Goal: Task Accomplishment & Management: Use online tool/utility

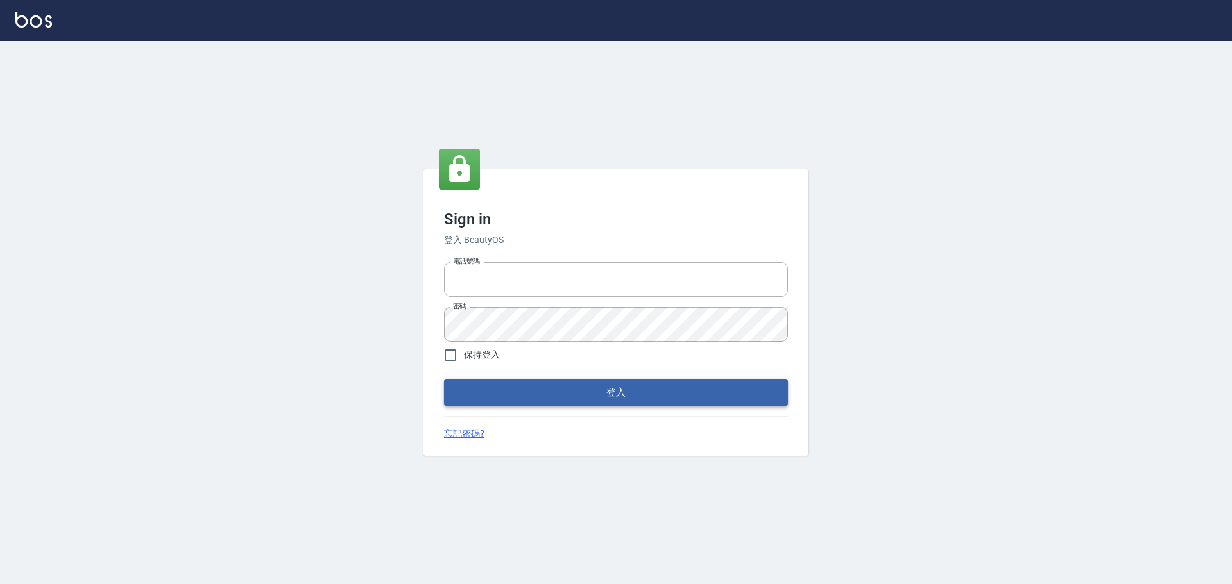
type input "0976821822"
click at [605, 391] on button "登入" at bounding box center [616, 392] width 344 height 27
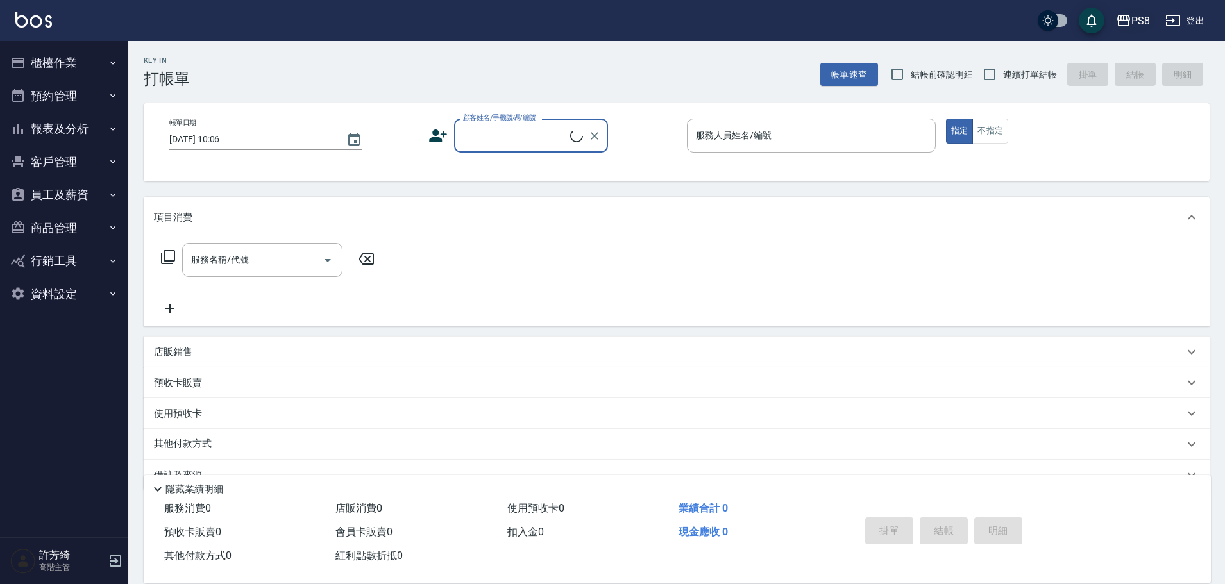
click at [1147, 24] on div "PS8" at bounding box center [1141, 21] width 19 height 16
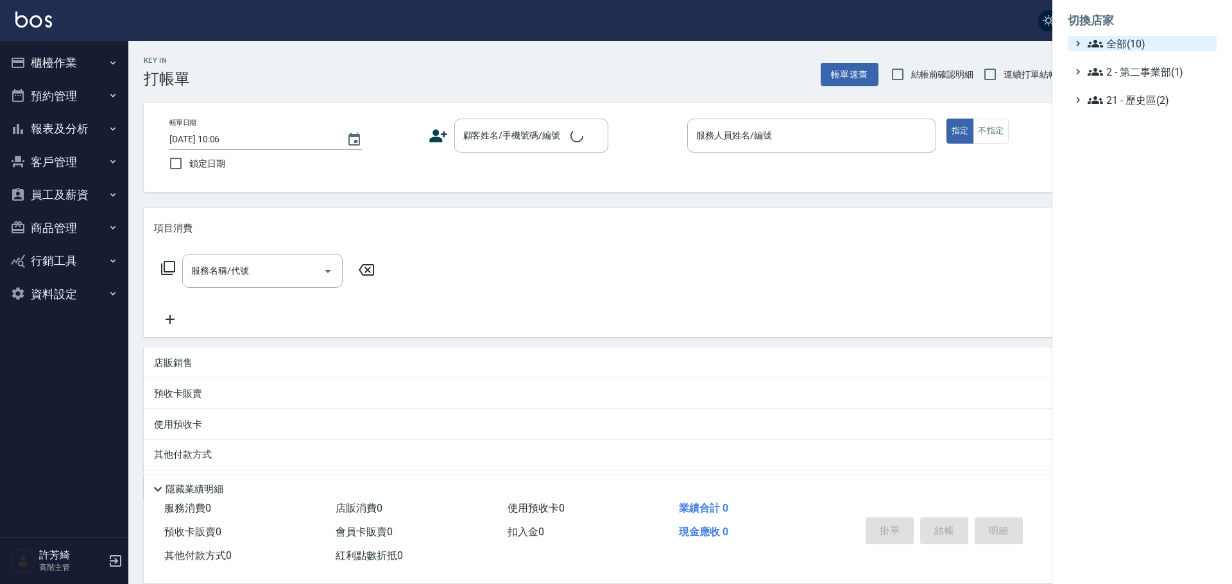
click at [1141, 50] on span "全部(10)" at bounding box center [1149, 43] width 124 height 15
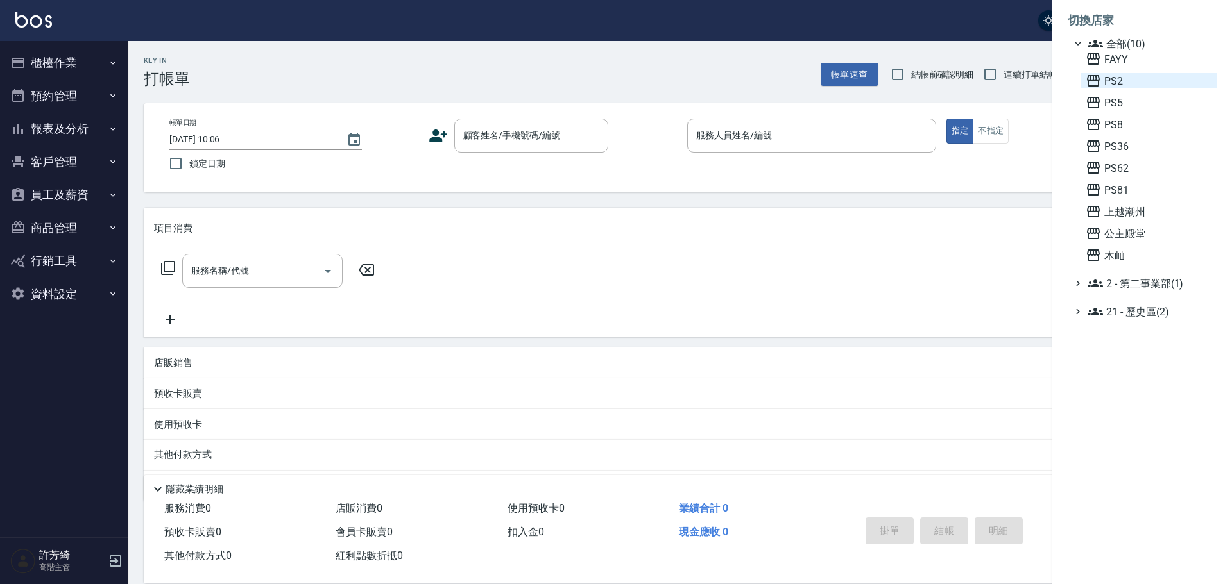
click at [1109, 87] on span "PS2" at bounding box center [1148, 80] width 126 height 15
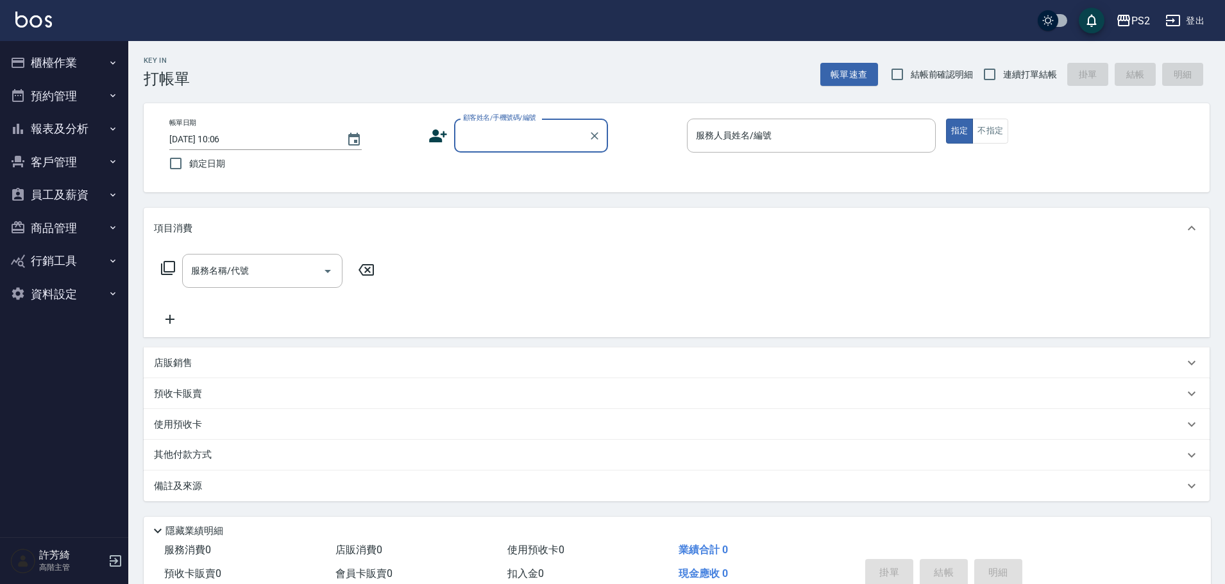
click at [55, 153] on button "客戶管理" at bounding box center [64, 162] width 118 height 33
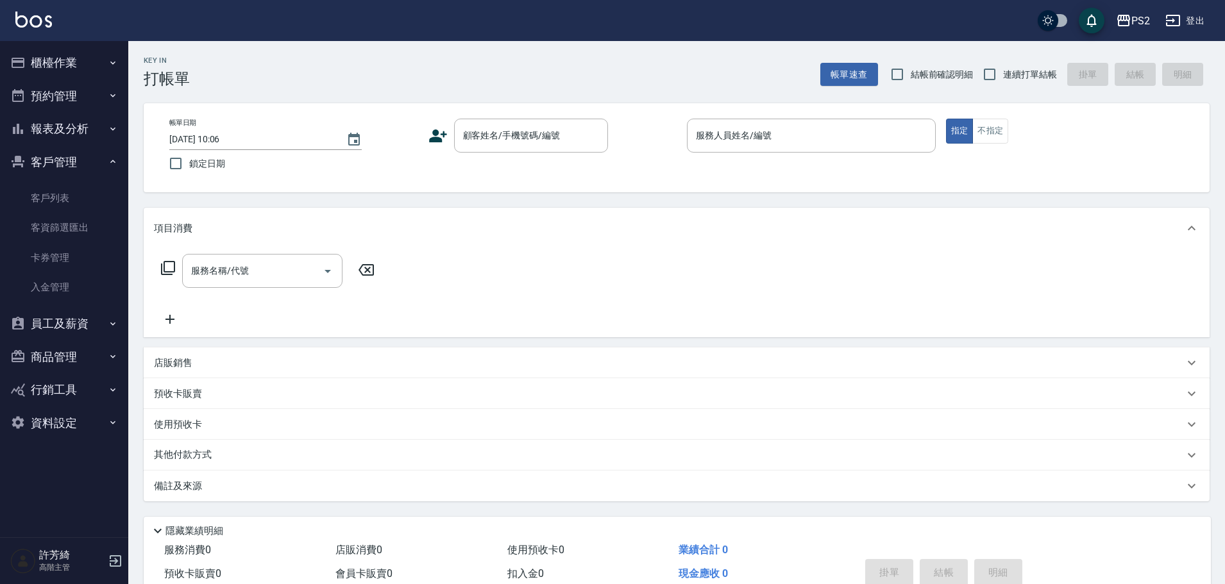
click at [62, 153] on button "客戶管理" at bounding box center [64, 162] width 118 height 33
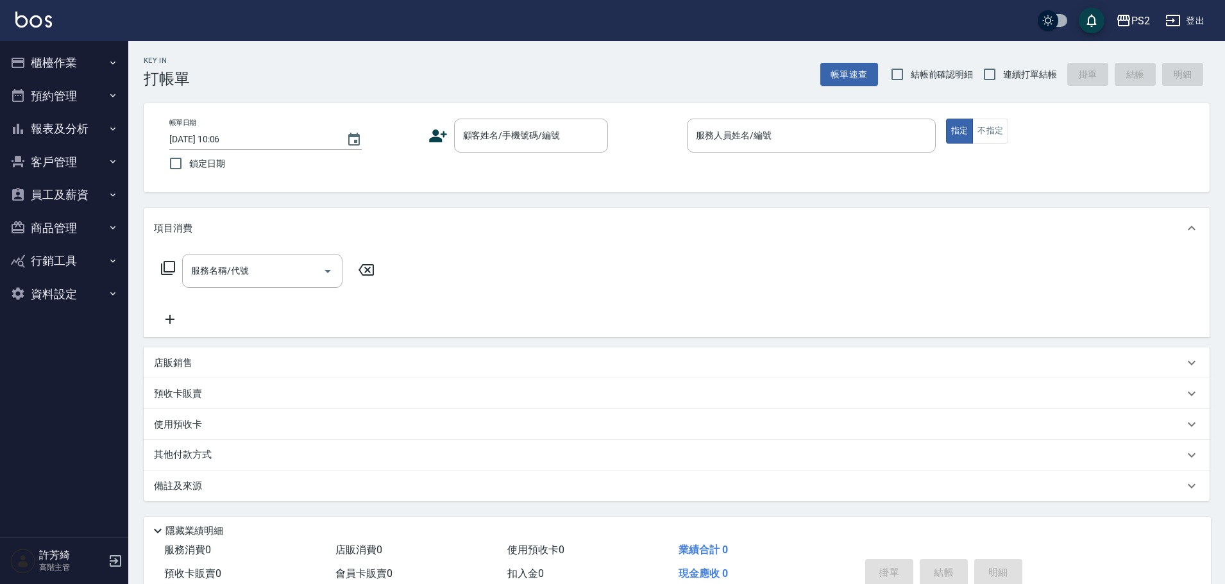
click at [63, 190] on button "員工及薪資" at bounding box center [64, 194] width 118 height 33
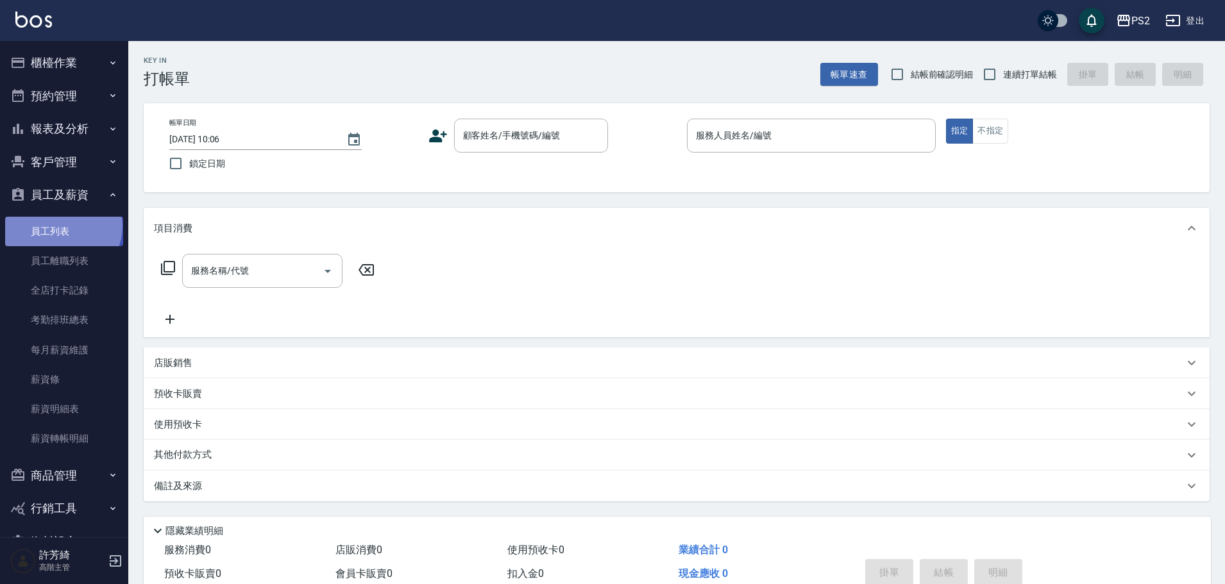
click at [62, 226] on link "員工列表" at bounding box center [64, 232] width 118 height 30
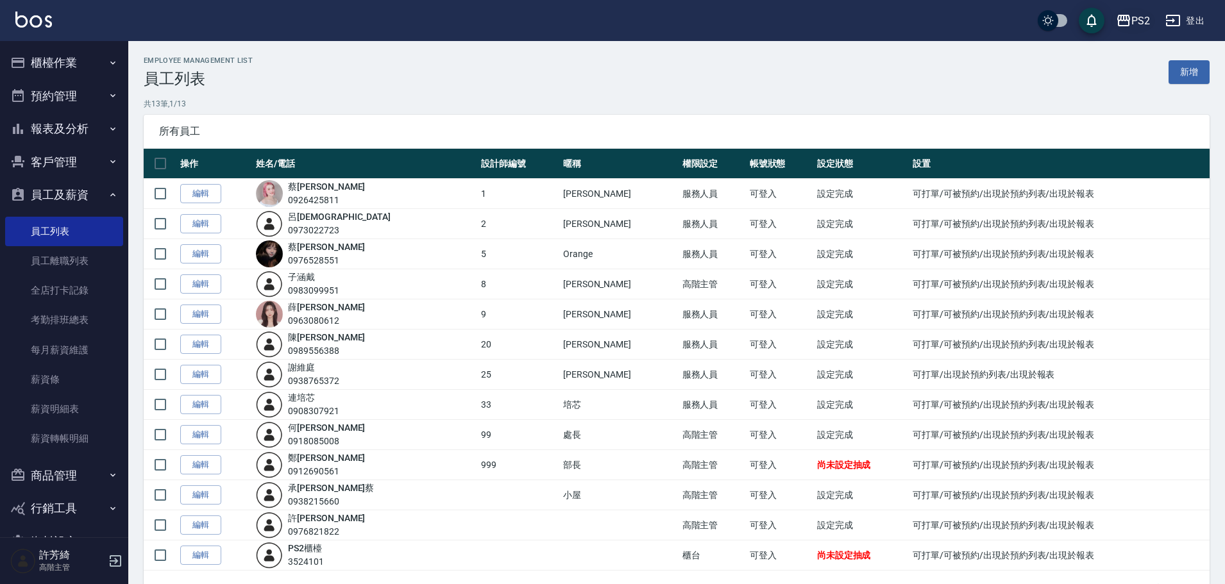
click at [1135, 17] on div "PS2" at bounding box center [1141, 21] width 19 height 16
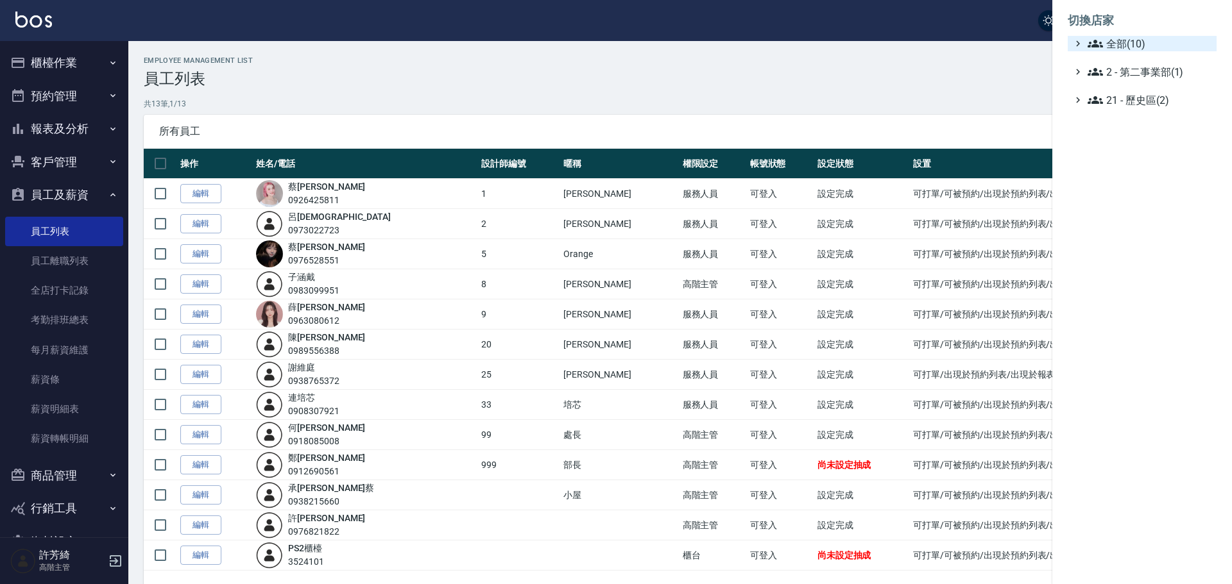
click at [1123, 39] on span "全部(10)" at bounding box center [1149, 43] width 124 height 15
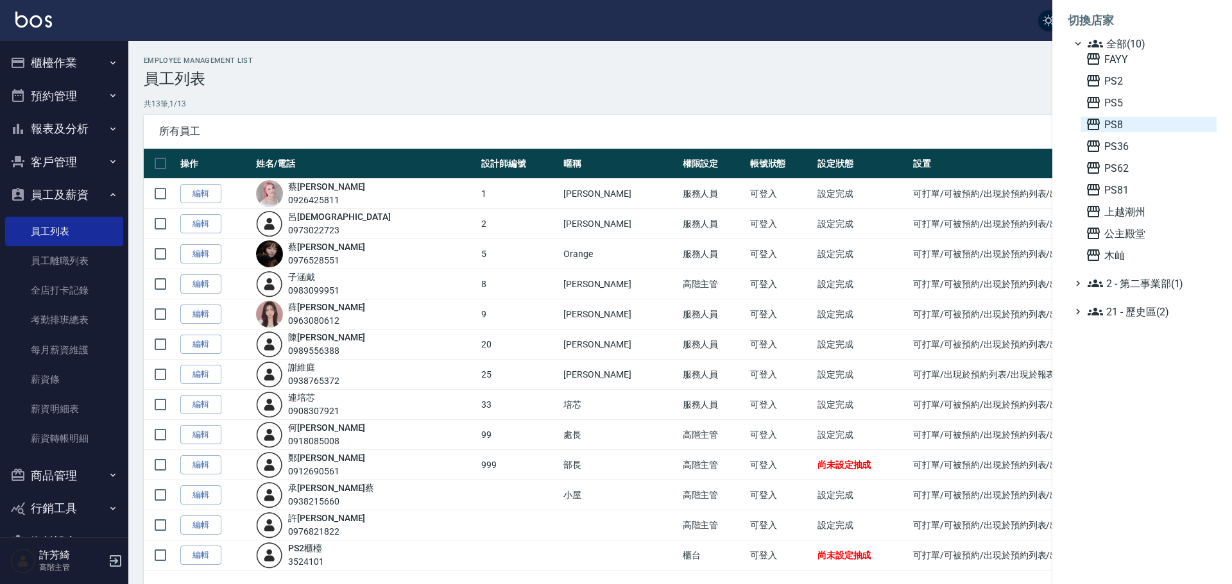
click at [1112, 119] on span "PS8" at bounding box center [1148, 124] width 126 height 15
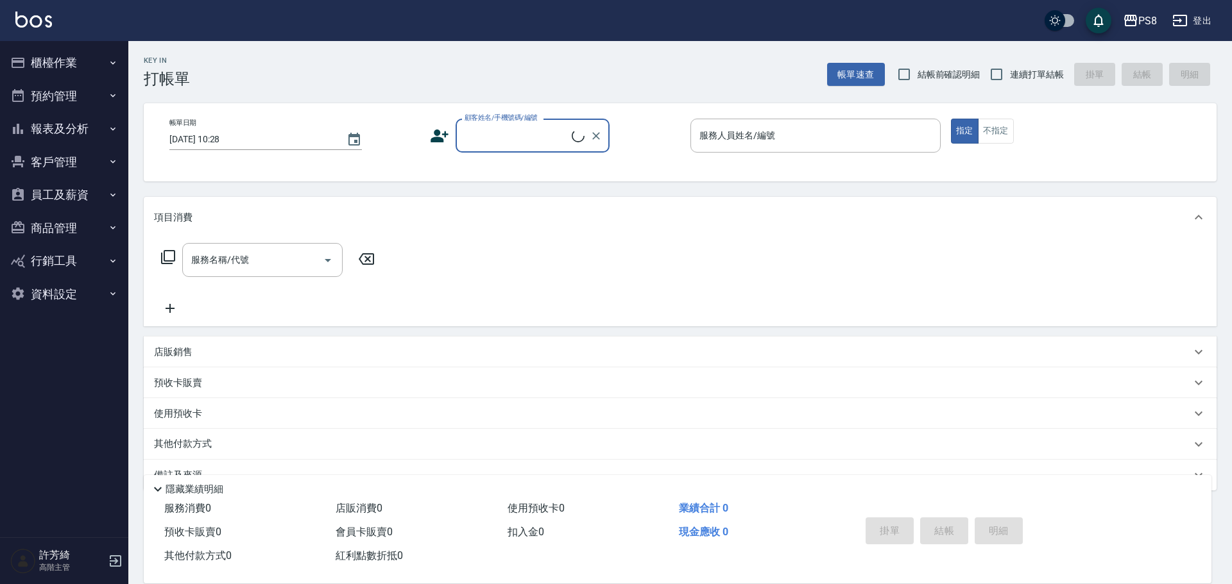
click at [54, 195] on button "員工及薪資" at bounding box center [64, 194] width 118 height 33
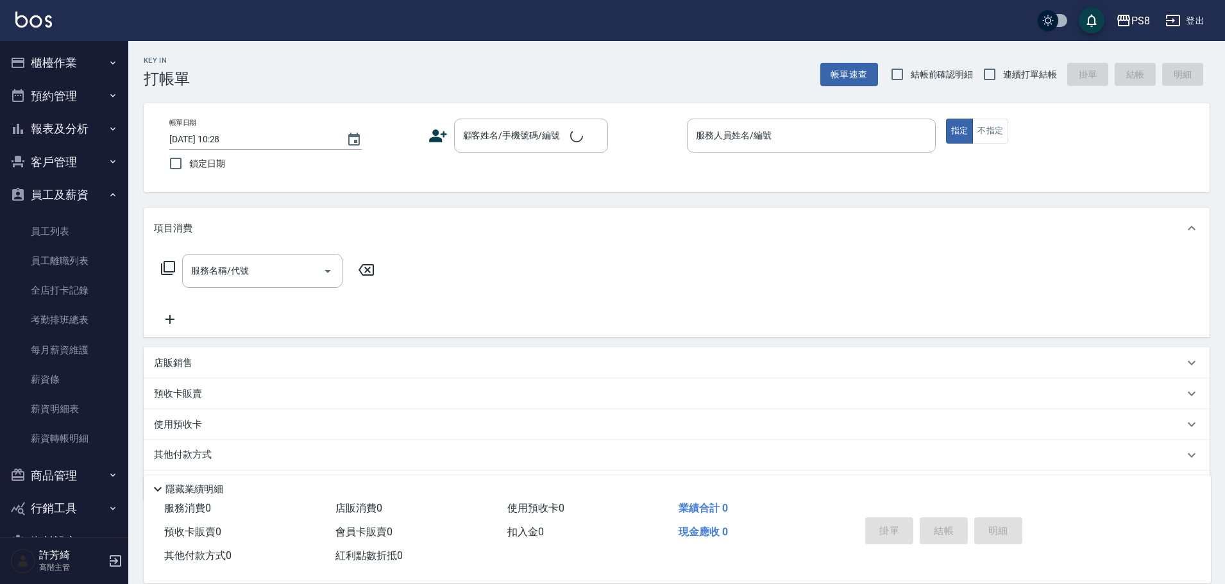
click at [80, 60] on button "櫃檯作業" at bounding box center [64, 62] width 118 height 33
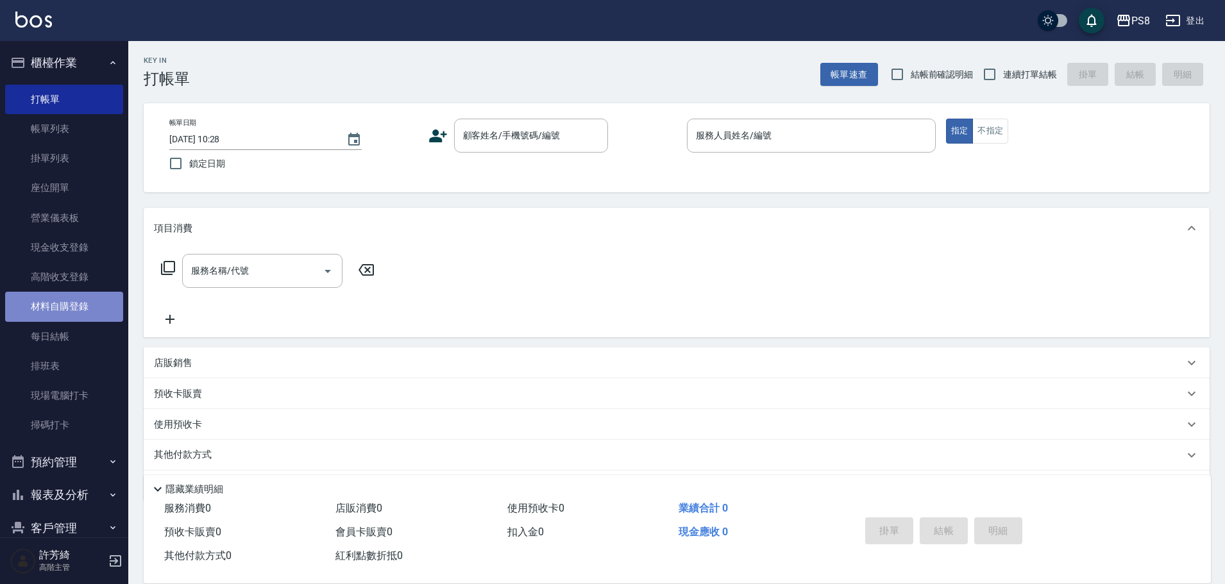
click at [69, 302] on link "材料自購登錄" at bounding box center [64, 307] width 118 height 30
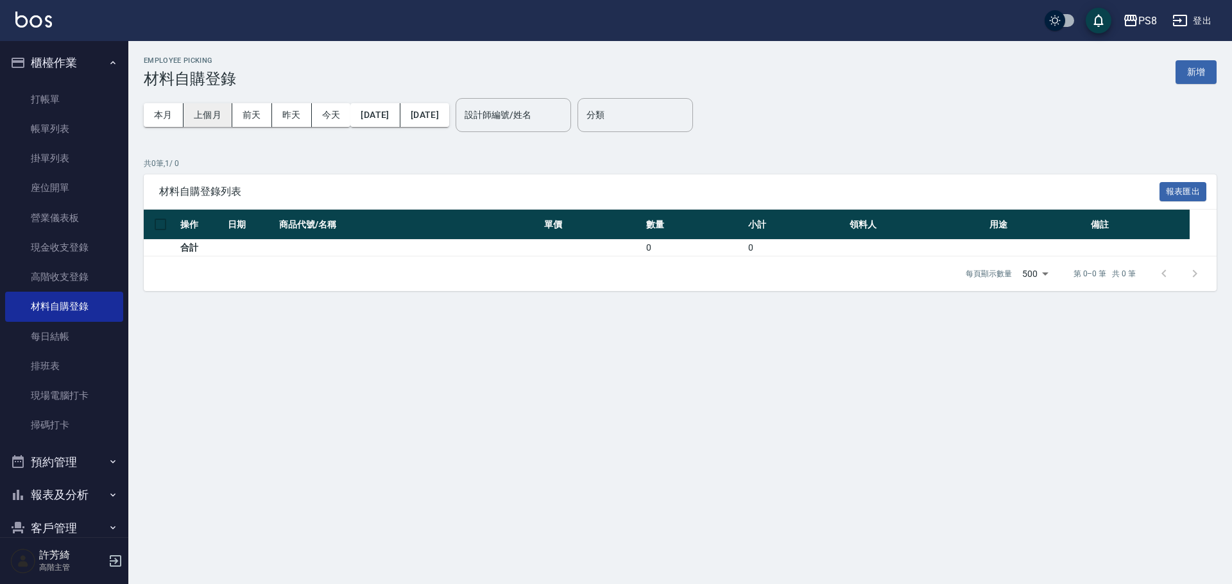
click at [201, 112] on button "上個月" at bounding box center [207, 115] width 49 height 24
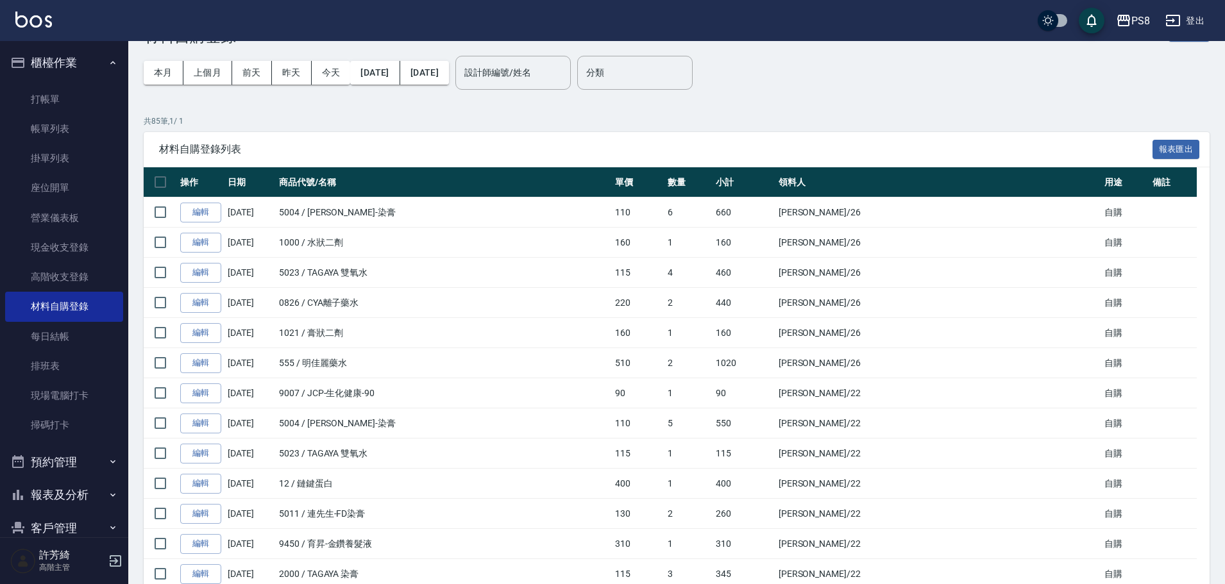
scroll to position [64, 0]
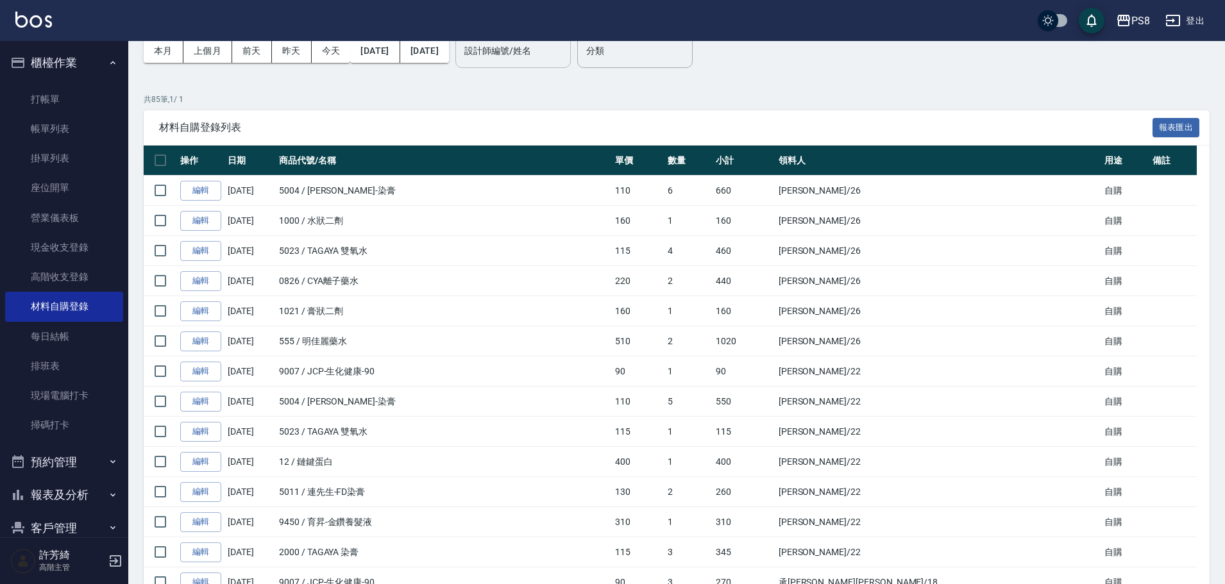
click at [522, 59] on input "設計師編號/姓名" at bounding box center [513, 51] width 104 height 22
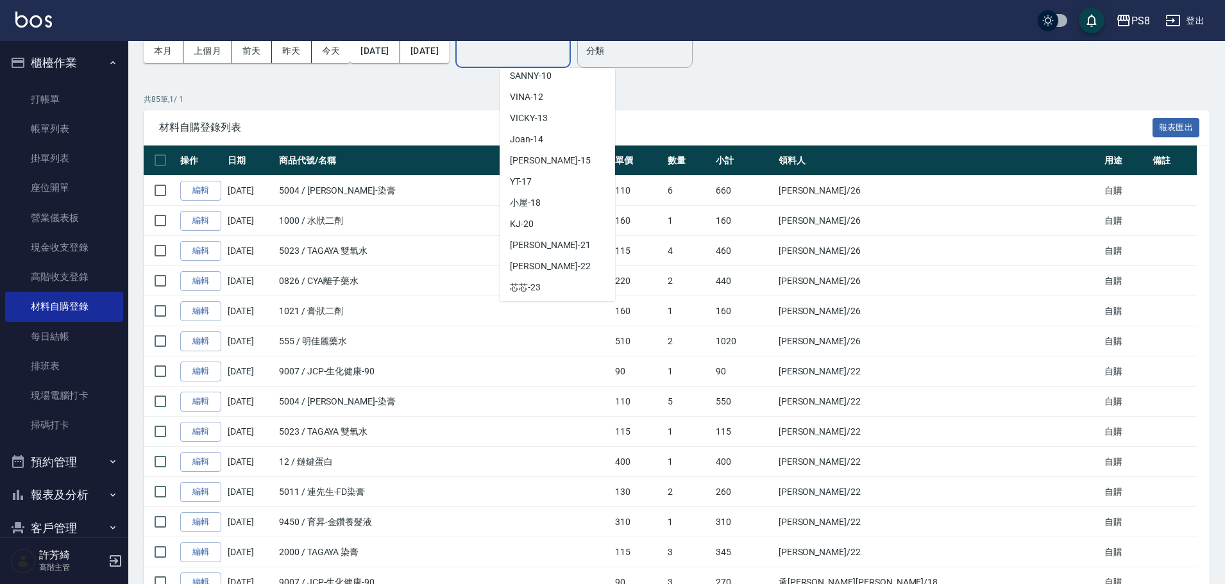
scroll to position [262, 0]
click at [547, 206] on div "[PERSON_NAME] -22" at bounding box center [557, 202] width 115 height 21
type input "珮安-22"
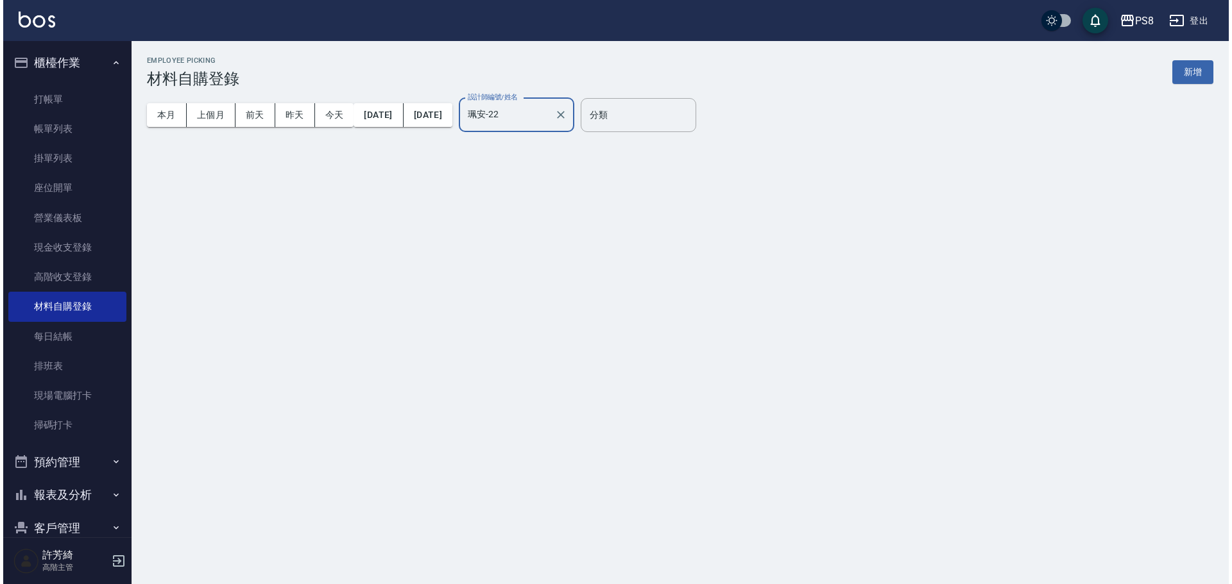
scroll to position [0, 0]
